Goal: Task Accomplishment & Management: Manage account settings

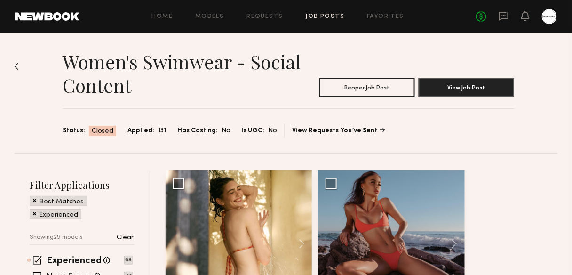
click at [330, 14] on link "Job Posts" at bounding box center [325, 17] width 39 height 6
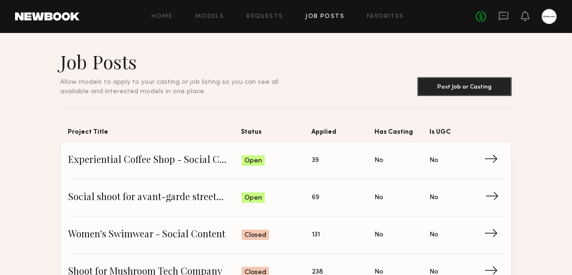
click at [205, 199] on span "Social shoot for avant-garde streetwear brand" at bounding box center [154, 197] width 173 height 14
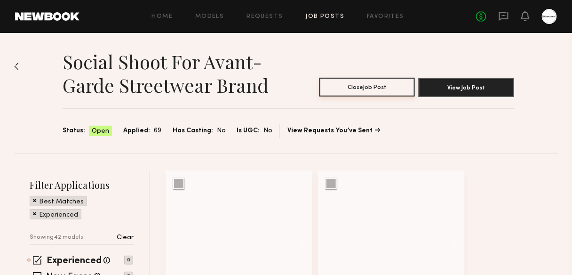
click at [381, 89] on button "Close Job Post" at bounding box center [366, 87] width 95 height 19
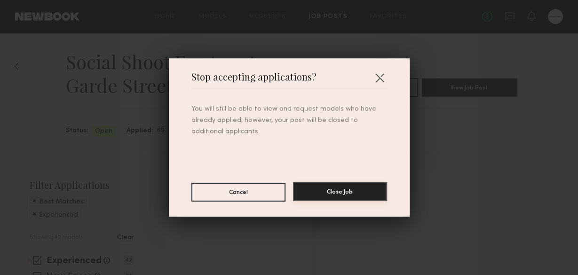
click at [363, 196] on button "Close Job" at bounding box center [340, 191] width 94 height 19
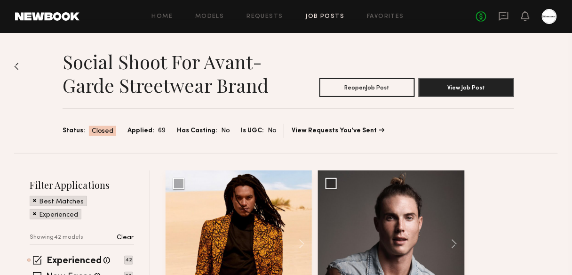
click at [14, 66] on img at bounding box center [16, 67] width 5 height 8
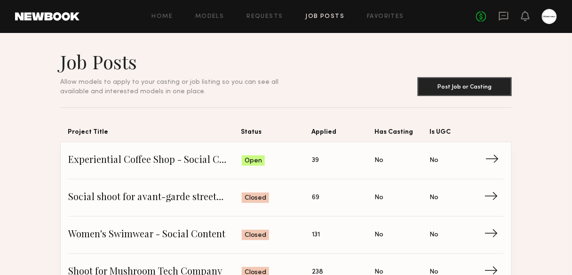
click at [280, 158] on span "Status: Open" at bounding box center [277, 160] width 71 height 14
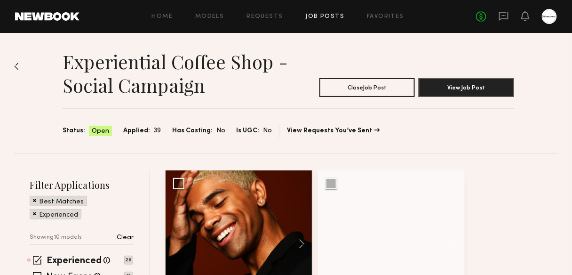
click at [283, 83] on h1 "Experiential Coffee Shop - Social Campaign" at bounding box center [183, 73] width 241 height 47
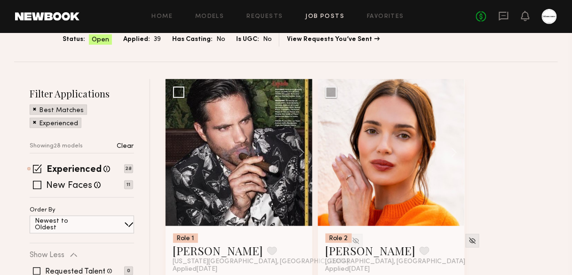
scroll to position [75, 0]
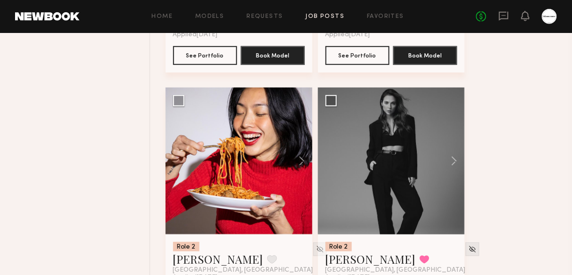
scroll to position [1128, 0]
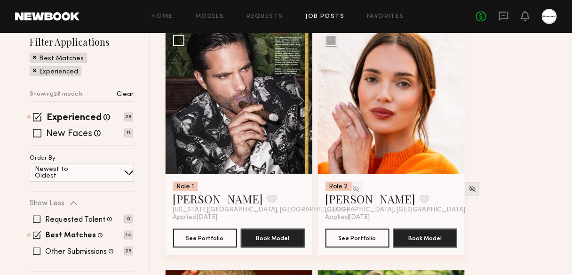
scroll to position [0, 0]
